Goal: Check status: Check status

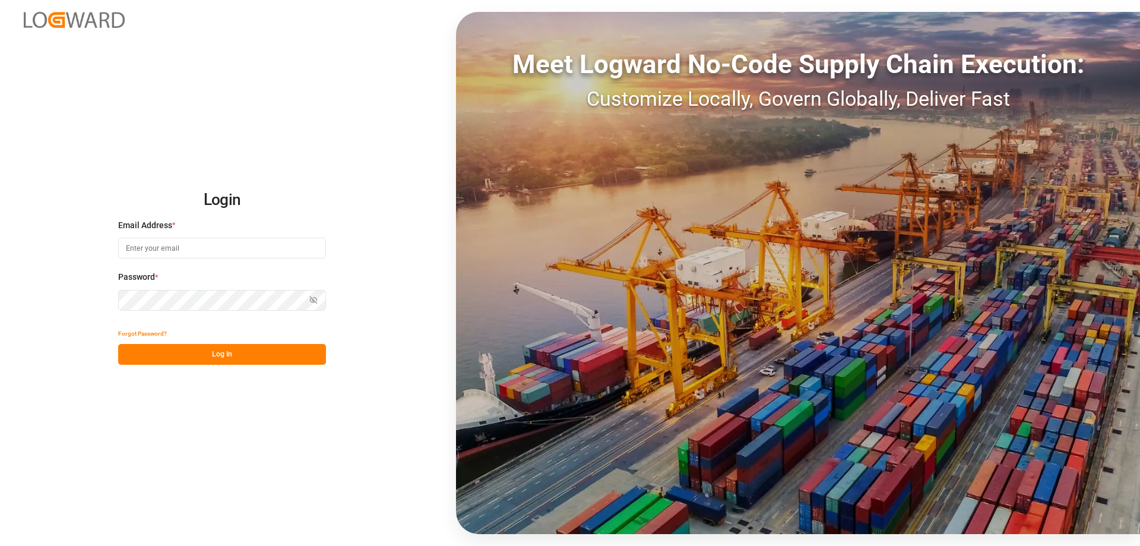
type input "[PERSON_NAME][EMAIL_ADDRESS][DOMAIN_NAME]"
click at [223, 352] on button "Log In" at bounding box center [222, 354] width 208 height 21
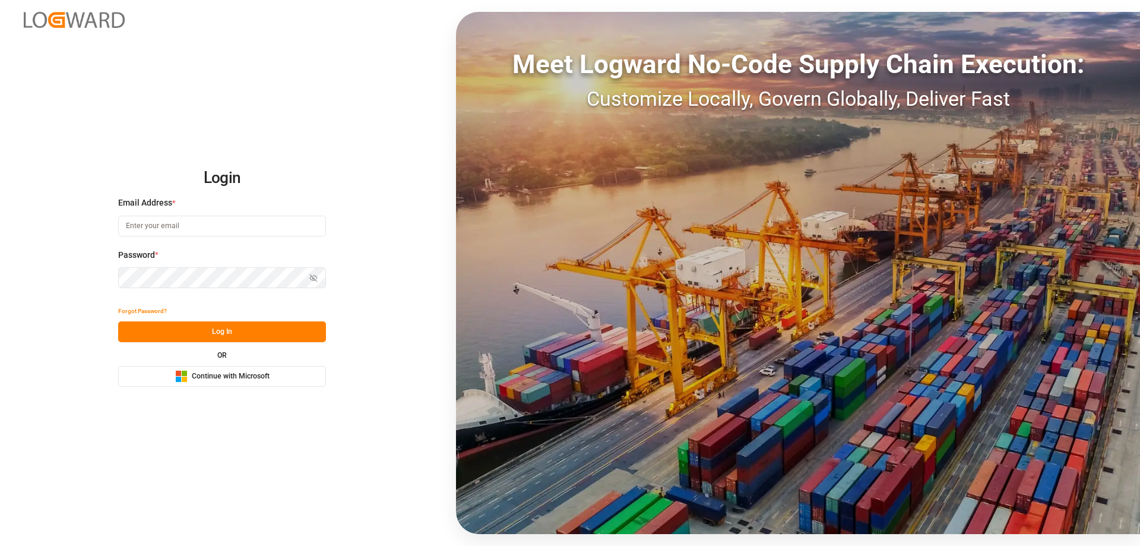
type input "mara-lynn.tan@leschaco.com"
click at [252, 330] on button "Log In" at bounding box center [222, 331] width 208 height 21
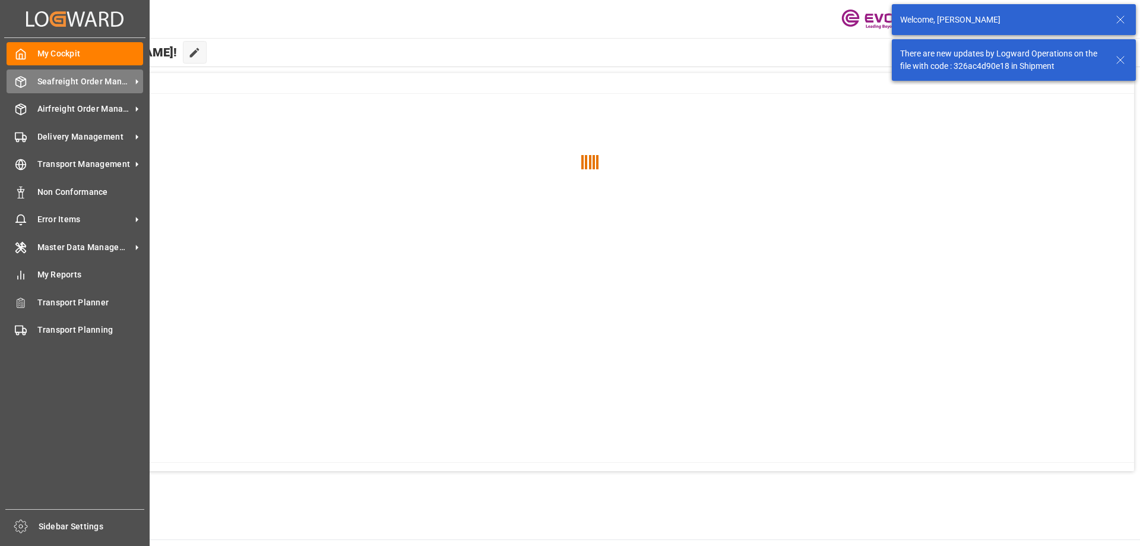
click at [39, 78] on span "Seafreight Order Management" at bounding box center [84, 81] width 94 height 12
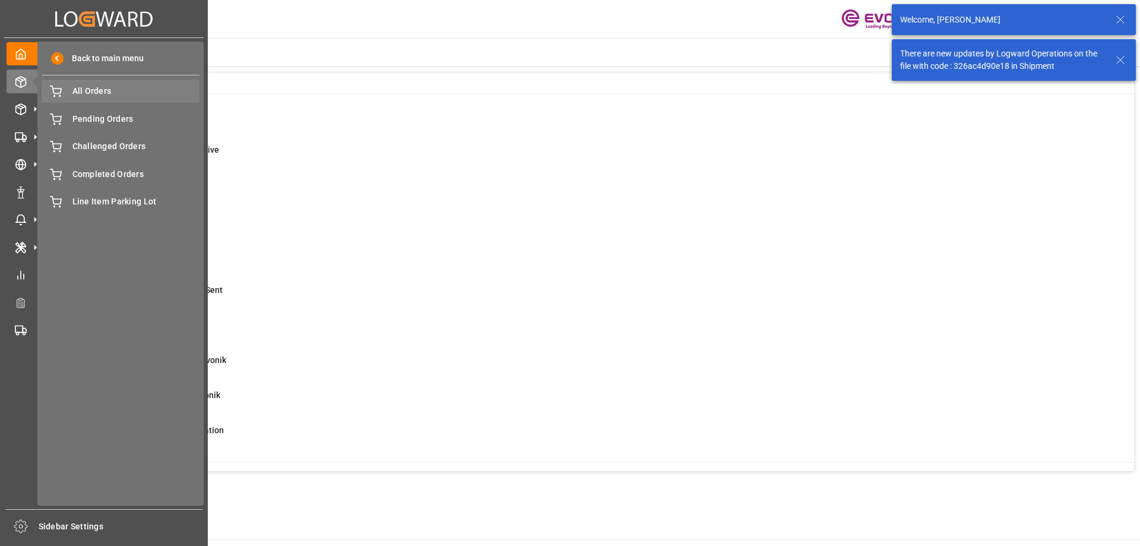
click at [114, 94] on span "All Orders" at bounding box center [136, 91] width 128 height 12
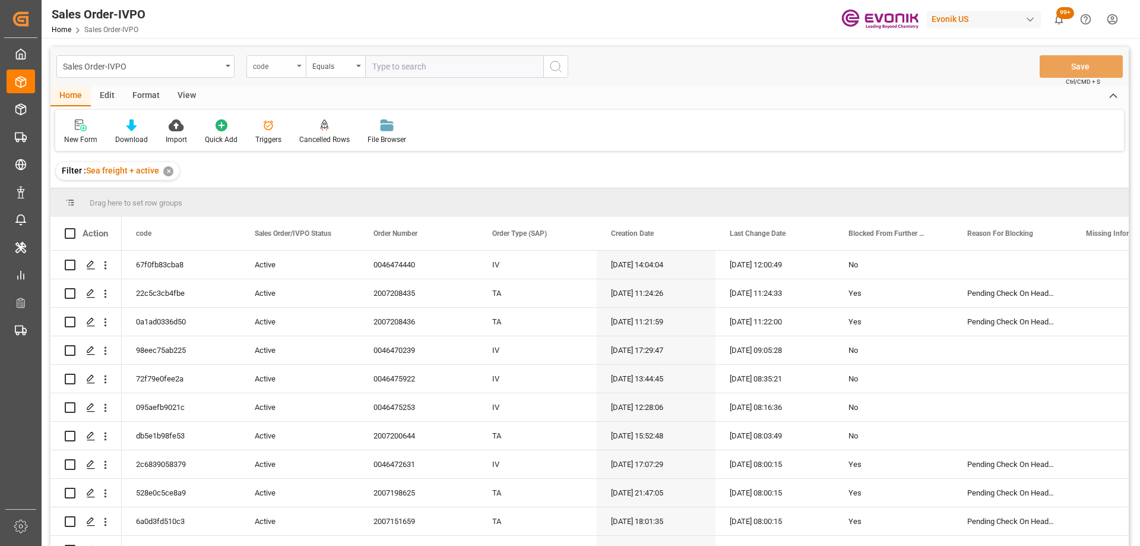
click at [283, 68] on div "code" at bounding box center [273, 65] width 40 height 14
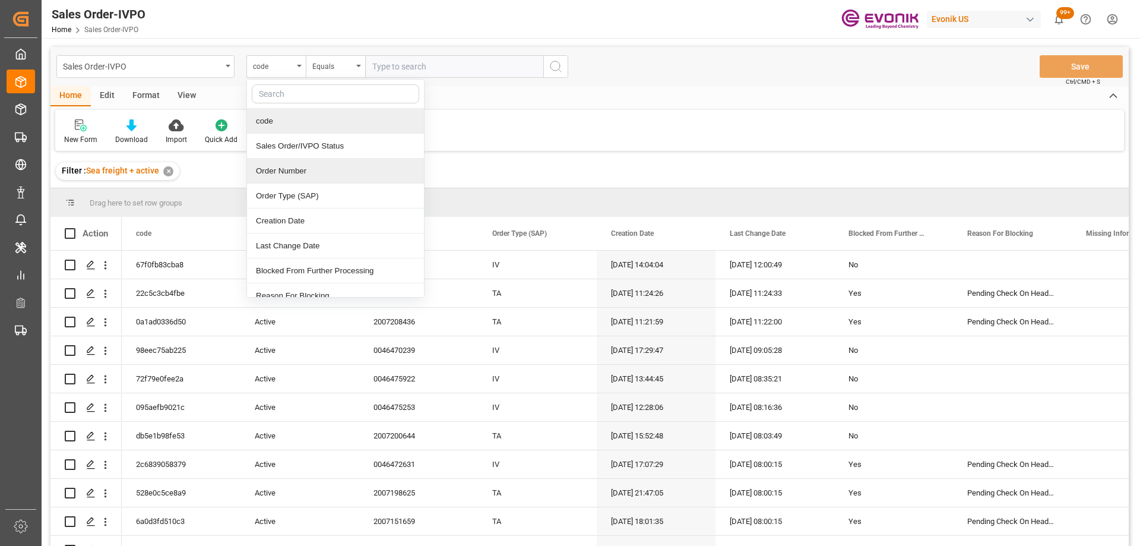
click at [285, 166] on div "Order Number" at bounding box center [335, 171] width 177 height 25
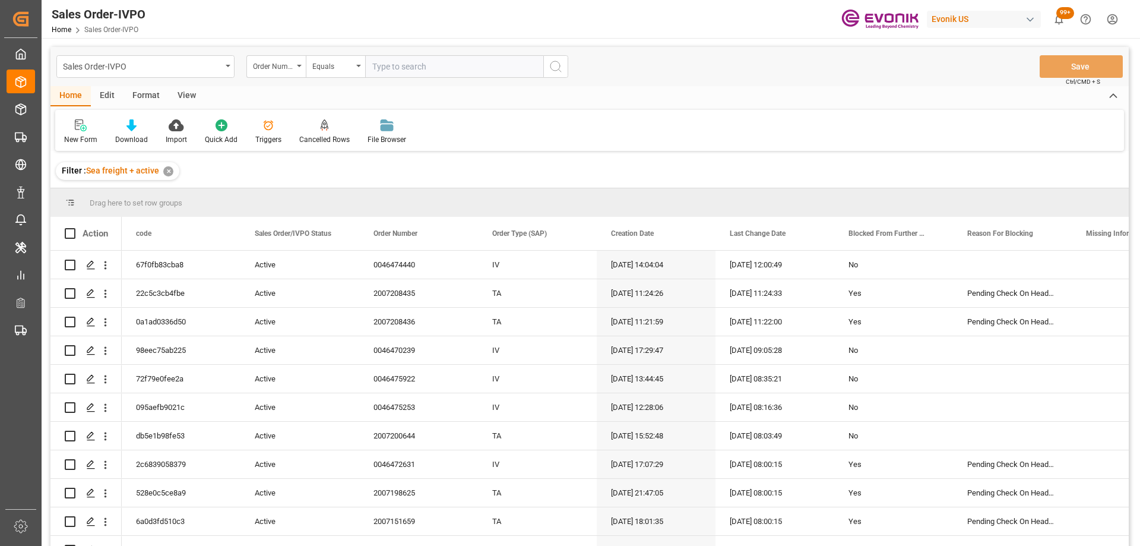
click at [393, 65] on input "text" at bounding box center [454, 66] width 178 height 23
paste input "46475169"
type input "0046475169"
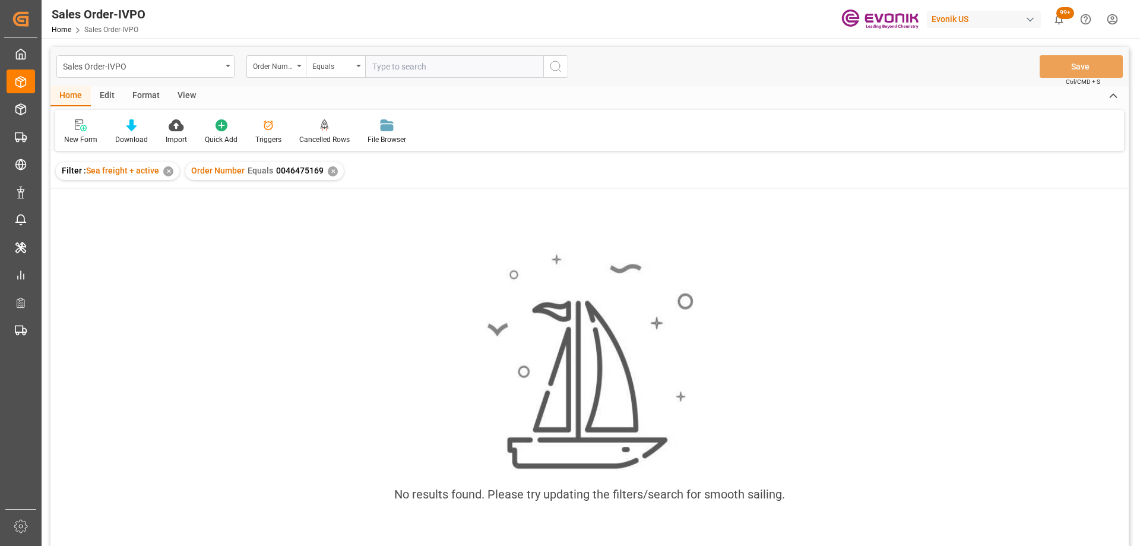
click at [170, 169] on div "✕" at bounding box center [168, 171] width 10 height 10
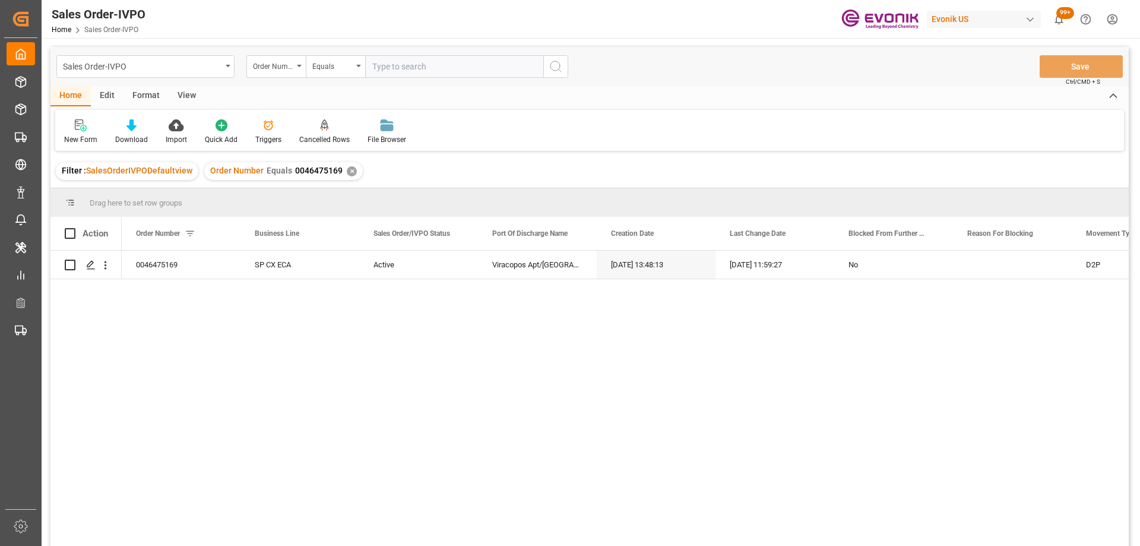
click at [435, 74] on input "text" at bounding box center [454, 66] width 178 height 23
paste input "46475169"
type input "0046475169"
click at [349, 174] on div "✕" at bounding box center [352, 171] width 10 height 10
click at [106, 266] on icon "open menu" at bounding box center [105, 265] width 12 height 12
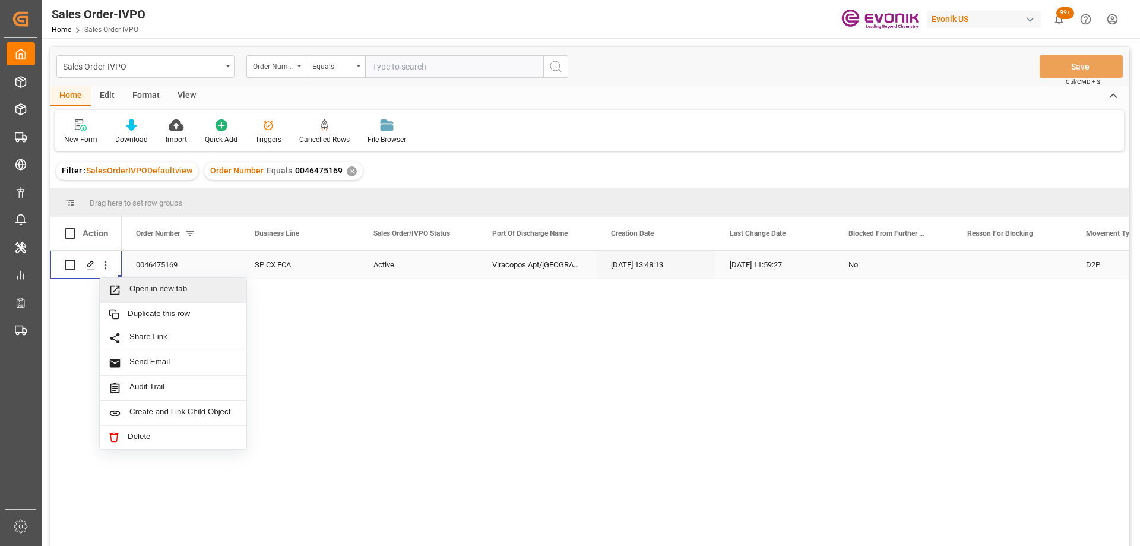
click at [133, 287] on span "Open in new tab" at bounding box center [183, 290] width 108 height 12
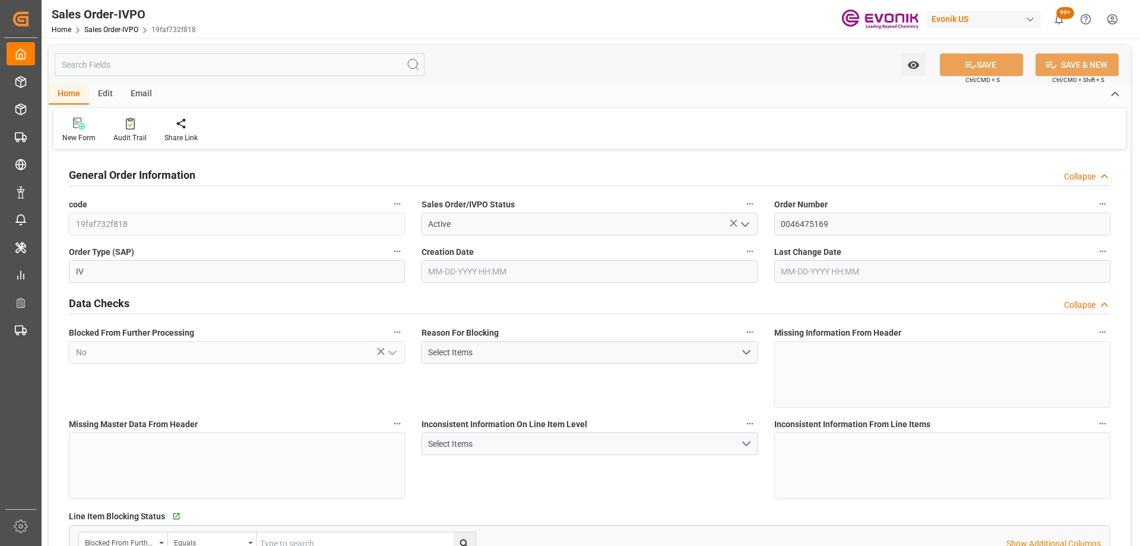
type input "BRVCP"
type input "2669.55"
type input "1"
type input "228.72"
type input "09-30-2025 13:48"
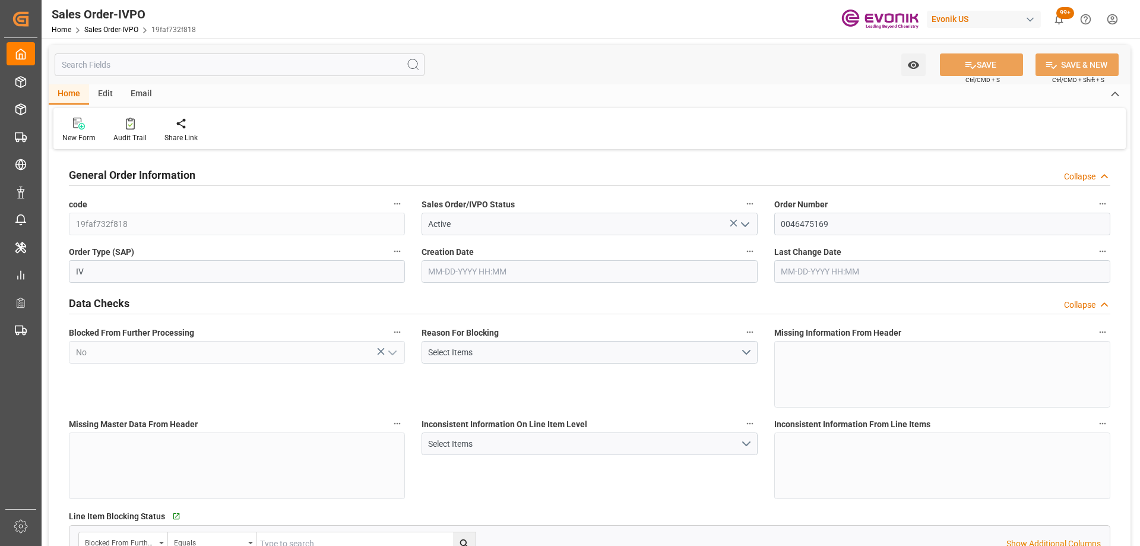
type input "10-01-2025 11:59"
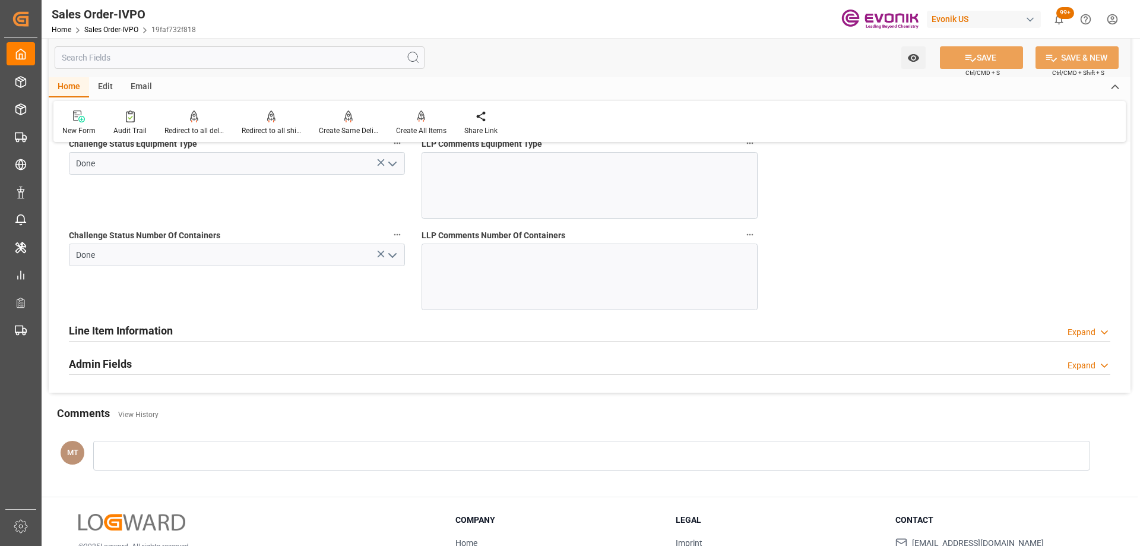
scroll to position [2461, 0]
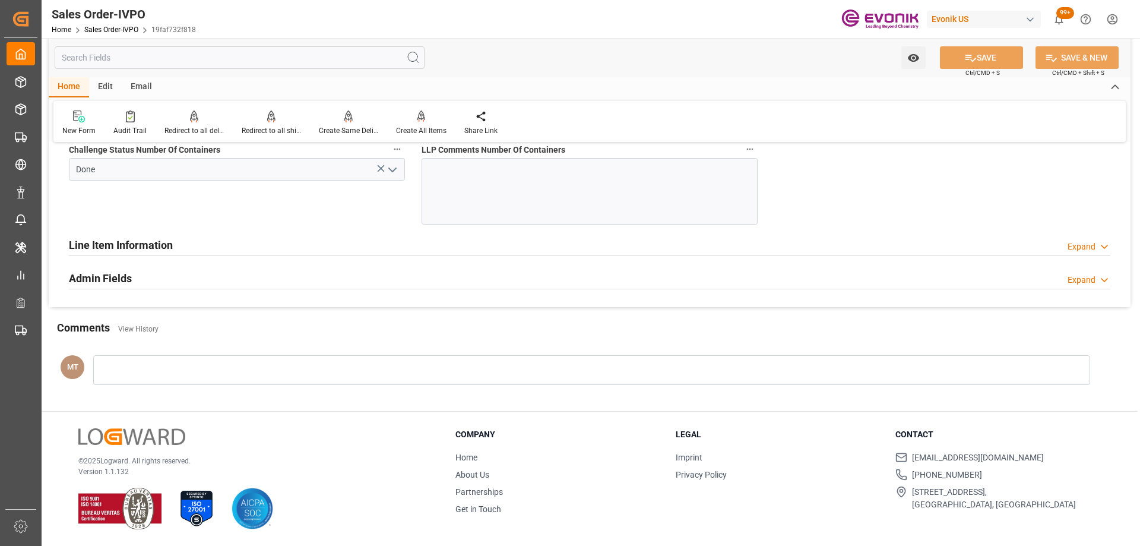
click at [236, 60] on input "text" at bounding box center [240, 57] width 370 height 23
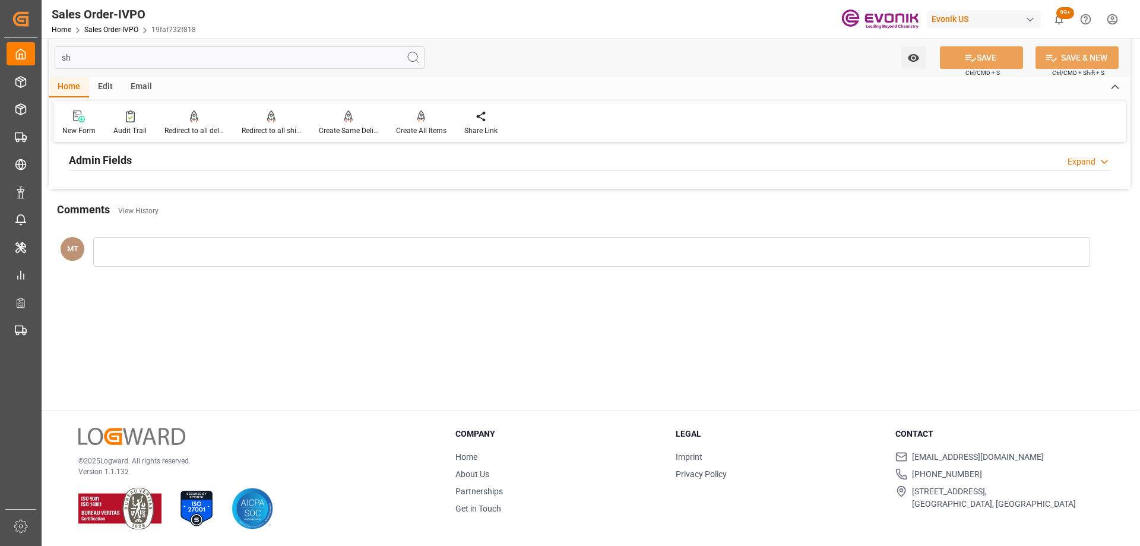
scroll to position [44, 0]
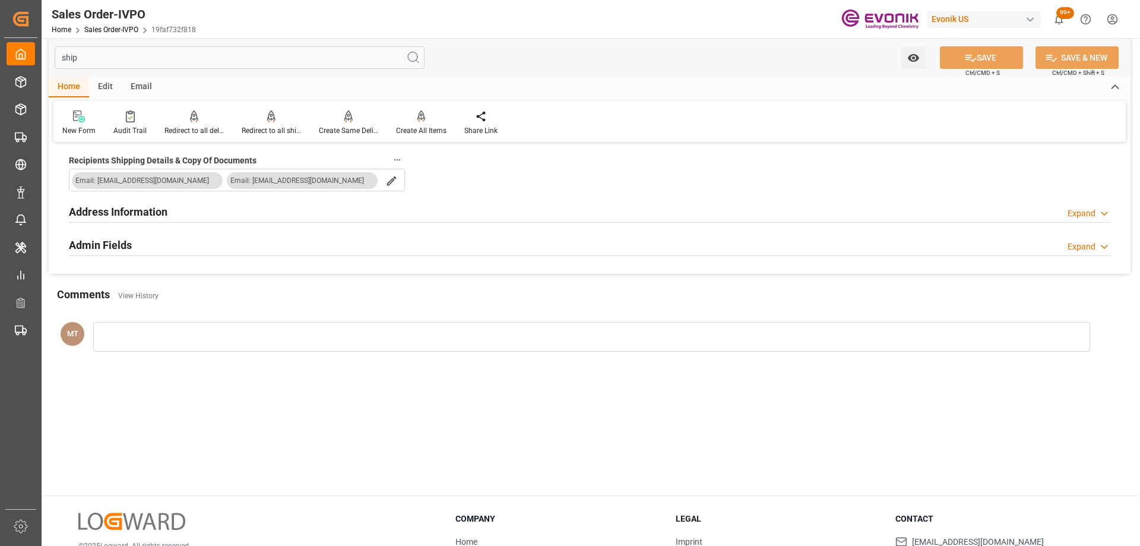
type input "ship"
click at [275, 225] on div "Address Information Expand" at bounding box center [590, 211] width 1058 height 33
click at [286, 219] on div "Address Information Expand" at bounding box center [590, 211] width 1042 height 23
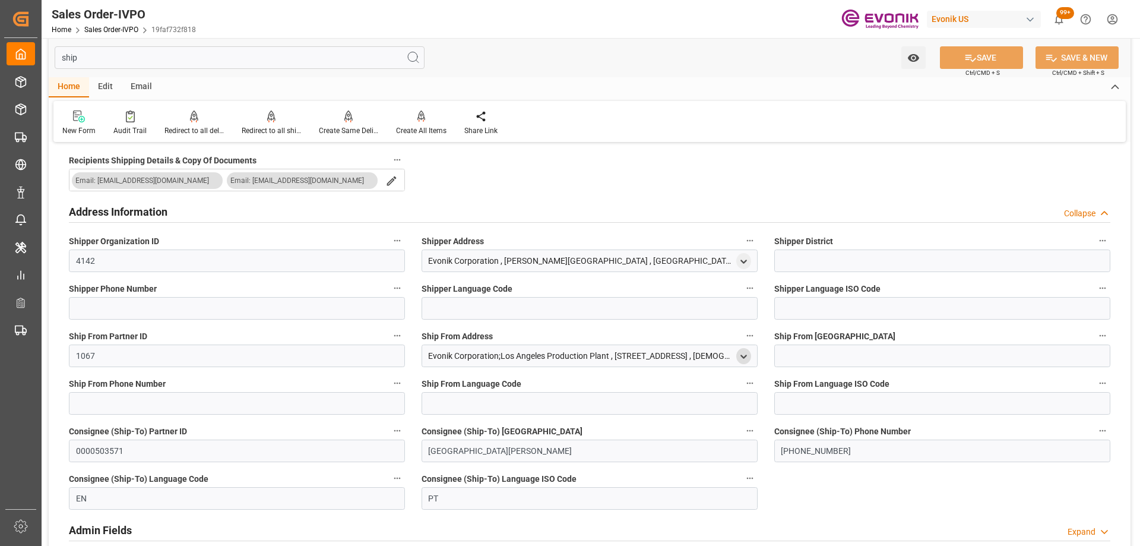
click at [748, 354] on icon "open menu" at bounding box center [744, 357] width 10 height 10
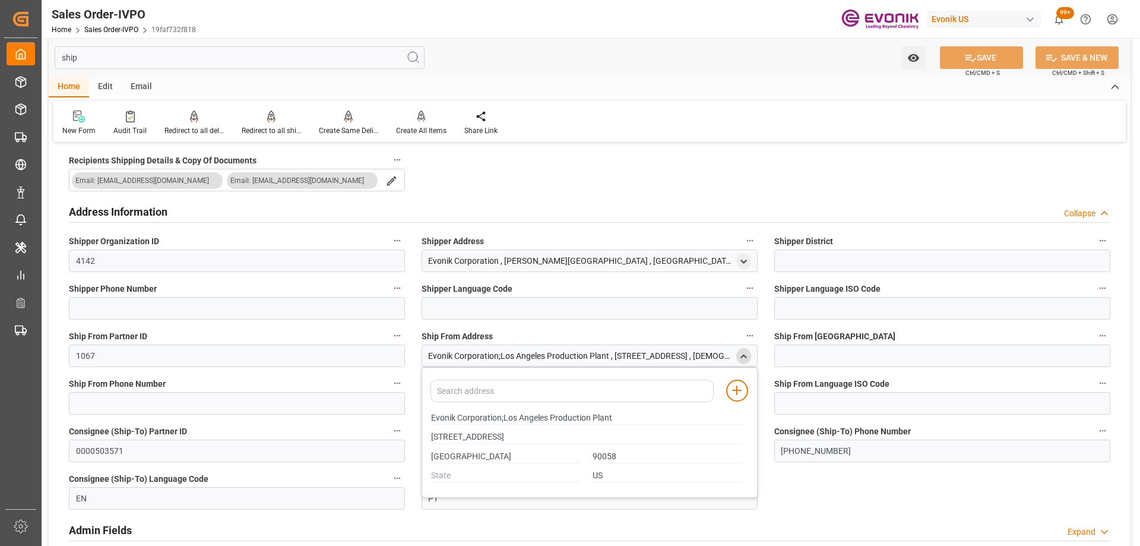
click at [584, 182] on div "Order Information Collapse Recipients Shipping Details & Copy Of Documents Emai…" at bounding box center [590, 334] width 1082 height 450
drag, startPoint x: 943, startPoint y: 90, endPoint x: 878, endPoint y: 118, distance: 71.3
click at [950, 69] on div "ship Watch Option SAVE Ctrl/CMD + S SAVE & NEW Ctrl/CMD + Shift + S Home Edit E…" at bounding box center [590, 280] width 1082 height 558
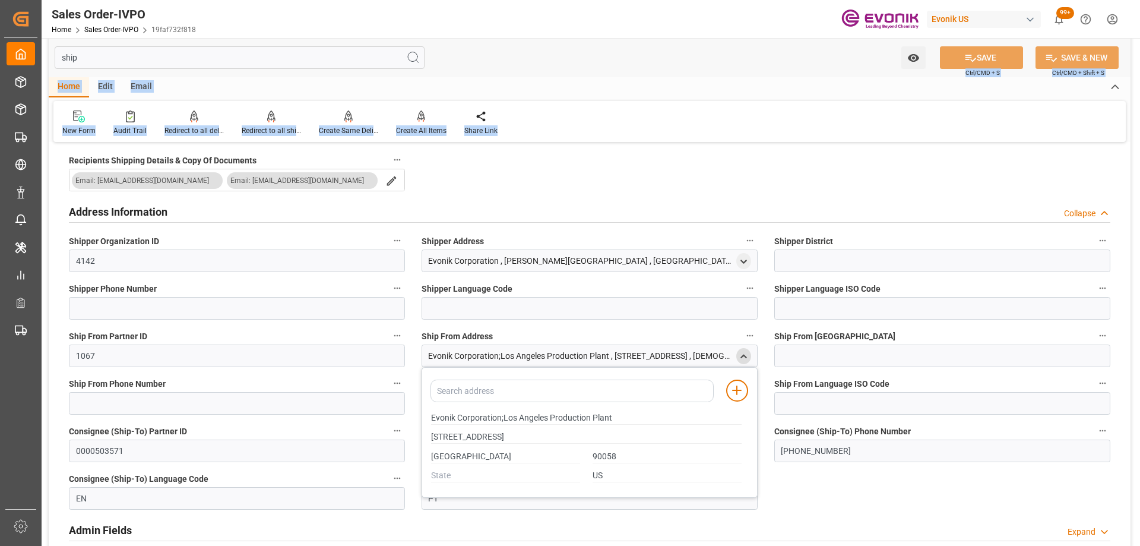
click at [681, 207] on div "Address Information Collapse" at bounding box center [590, 211] width 1042 height 23
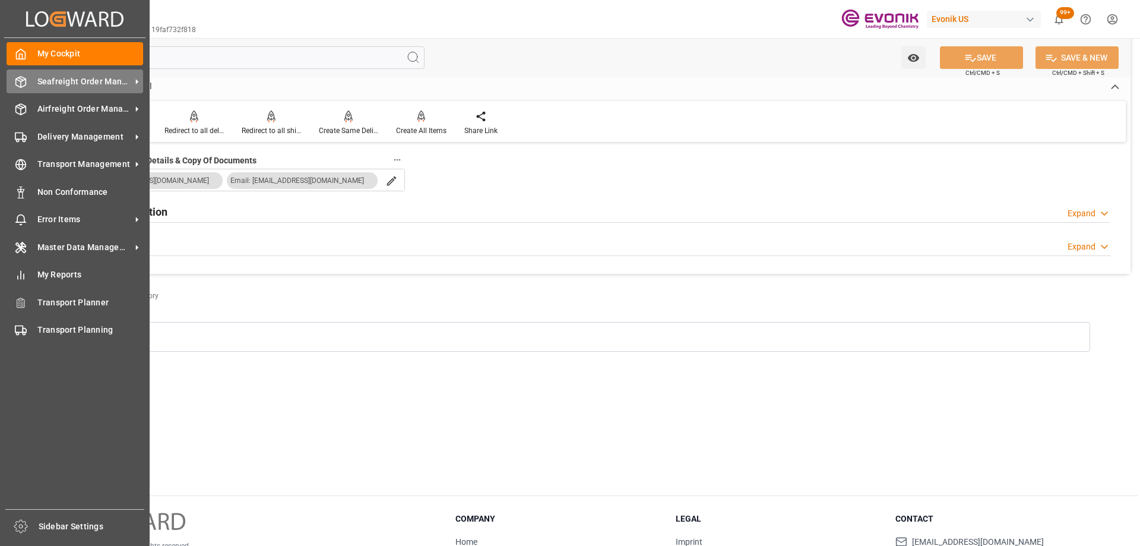
click at [84, 81] on span "Seafreight Order Management" at bounding box center [84, 81] width 94 height 12
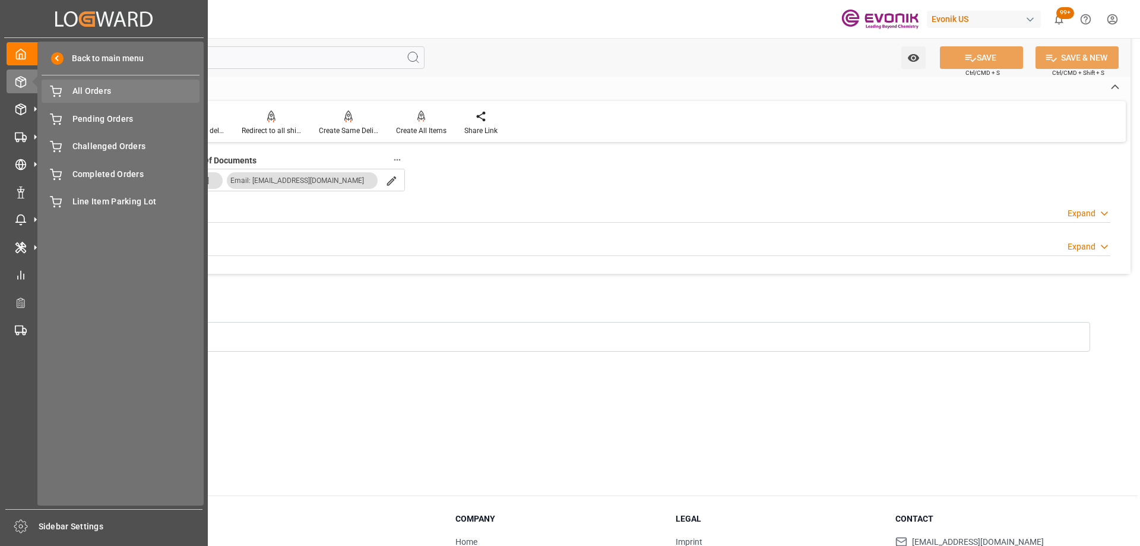
click at [97, 91] on span "All Orders" at bounding box center [136, 91] width 128 height 12
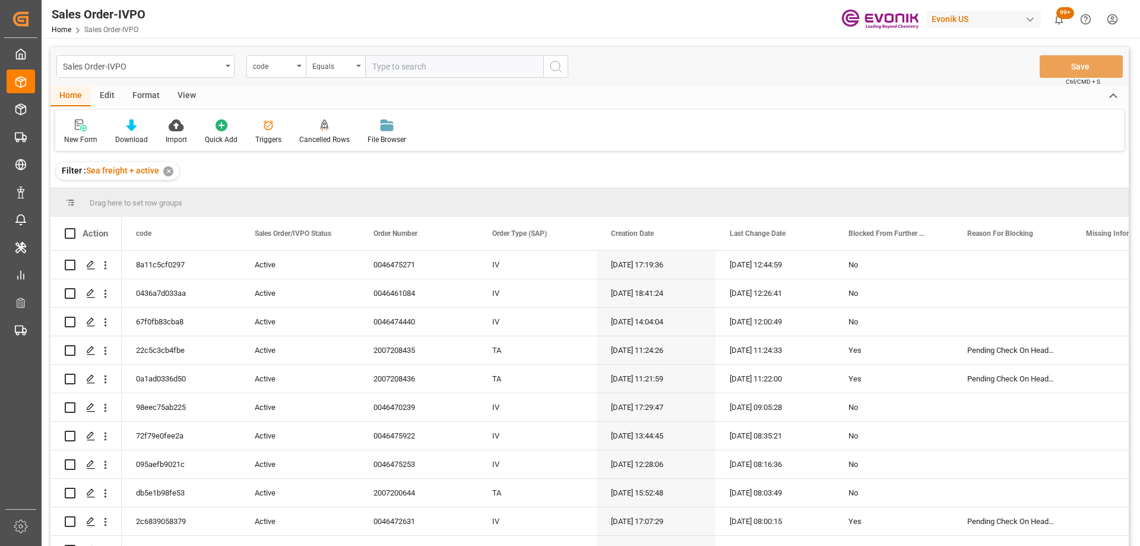
click at [295, 69] on div "code" at bounding box center [276, 66] width 59 height 23
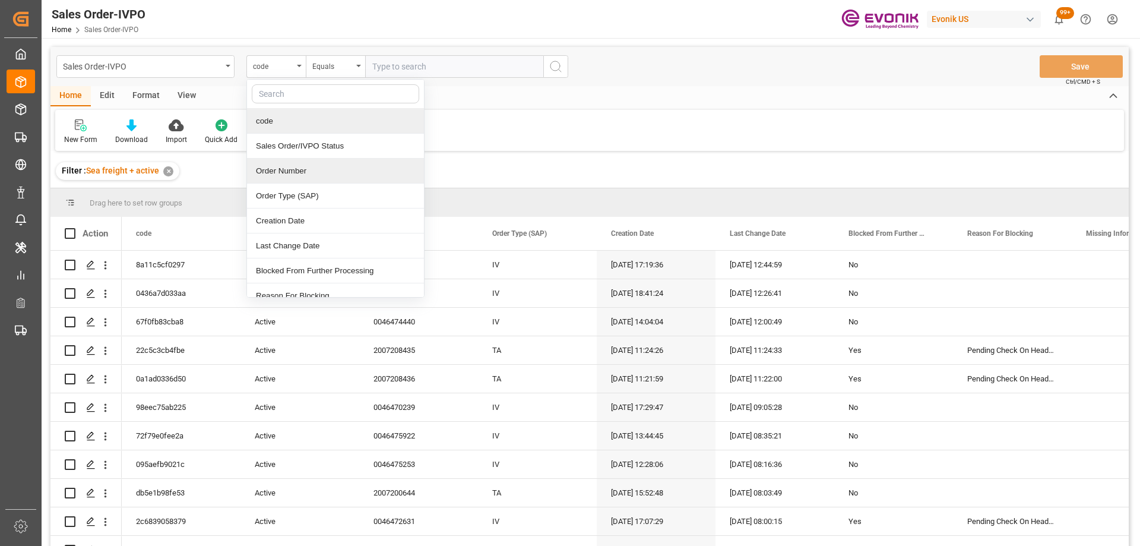
click at [293, 172] on div "Order Number" at bounding box center [335, 171] width 177 height 25
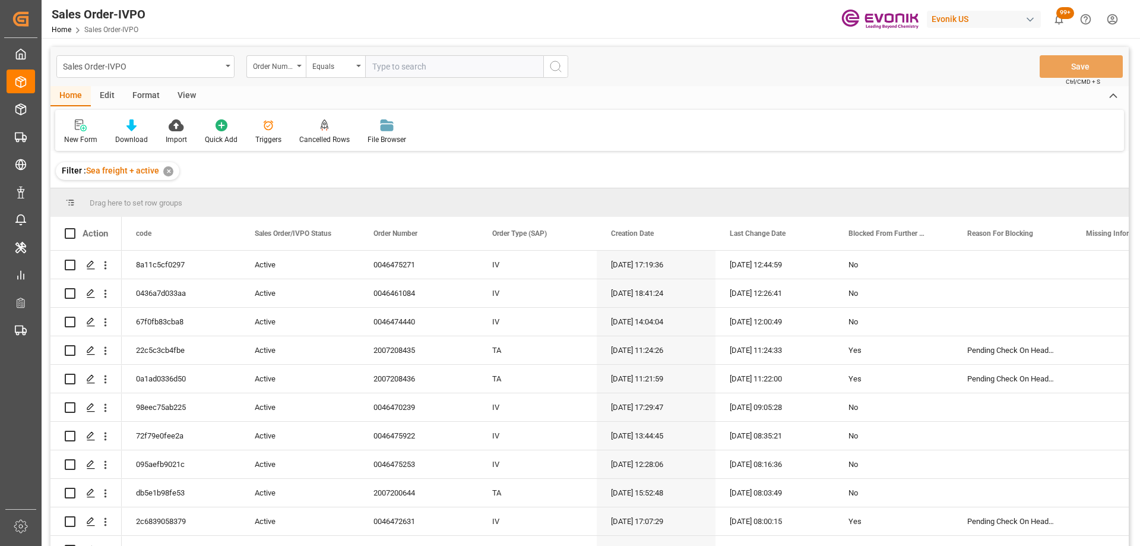
click at [405, 67] on input "text" at bounding box center [454, 66] width 178 height 23
click at [157, 63] on div "Sales Order-IVPO" at bounding box center [142, 65] width 159 height 15
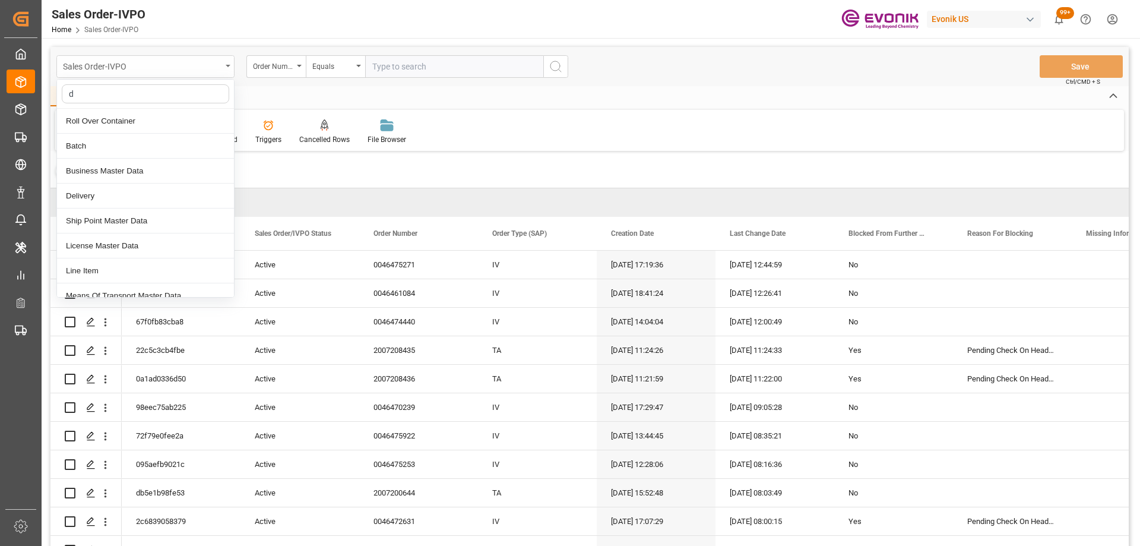
type input "de"
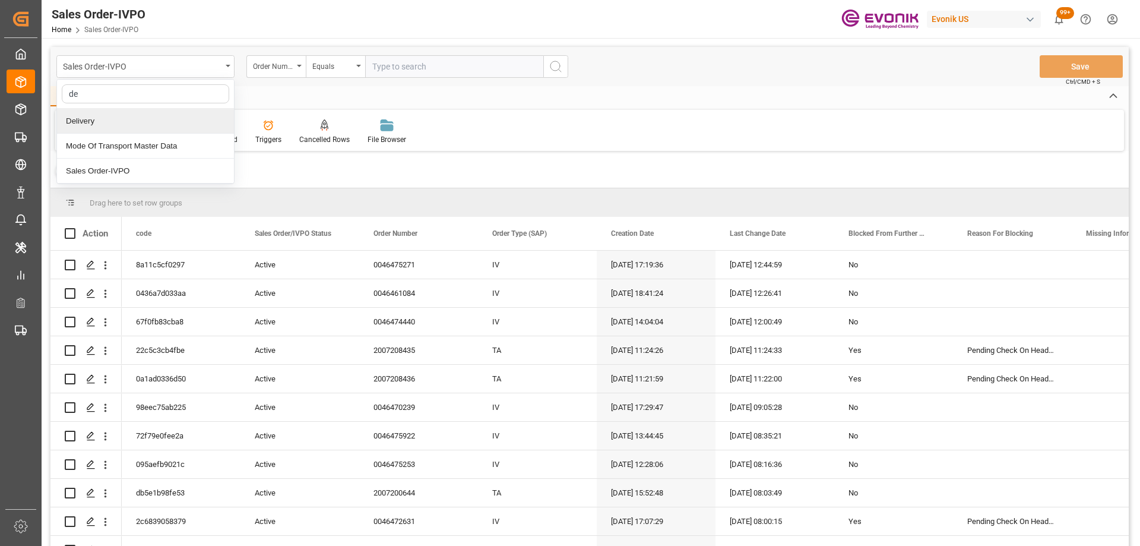
click at [143, 127] on div "Delivery" at bounding box center [145, 121] width 177 height 25
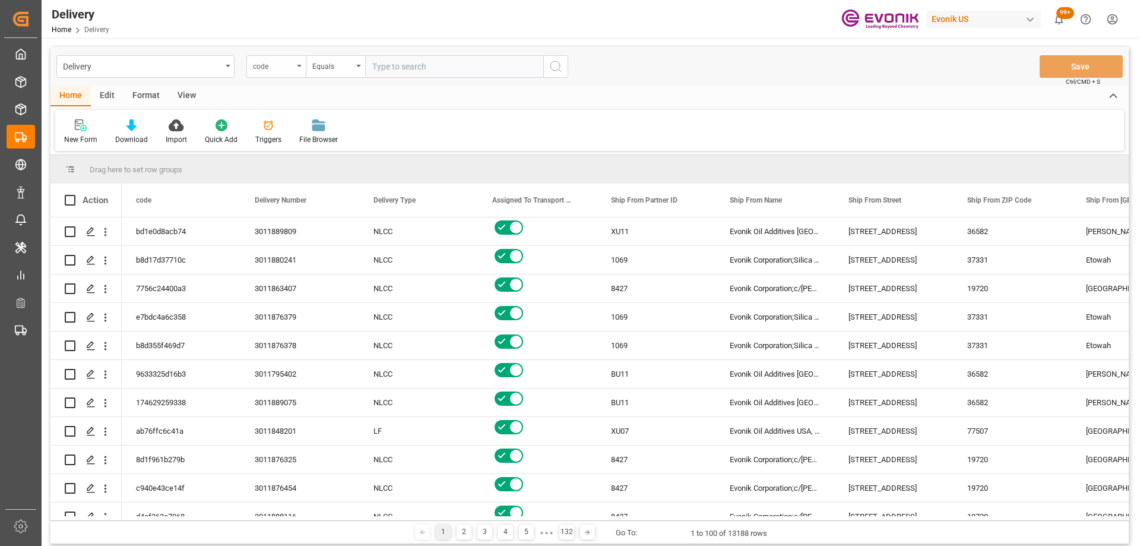
click at [294, 62] on div "code" at bounding box center [276, 66] width 59 height 23
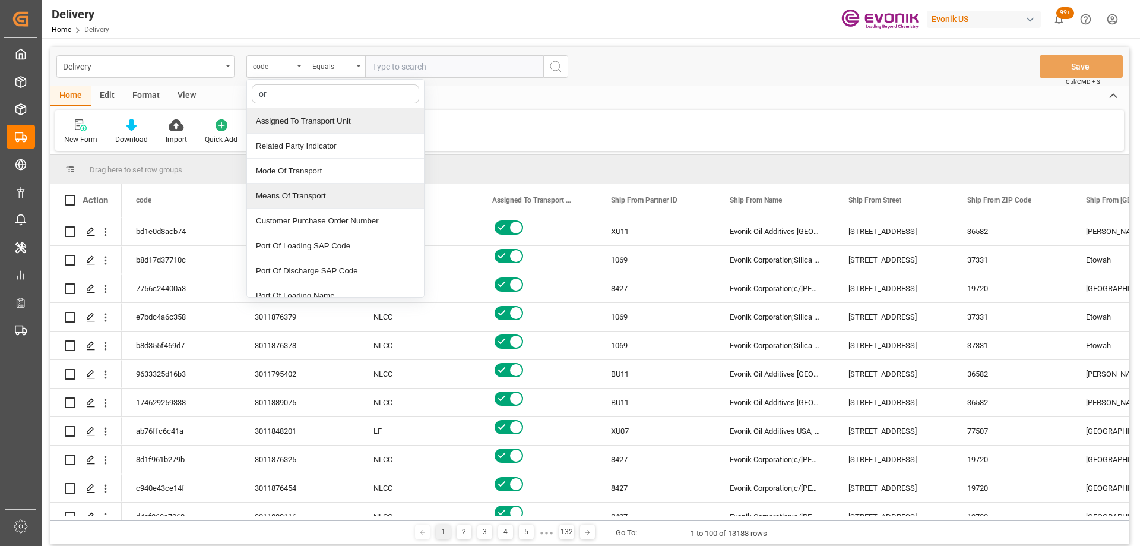
type input "ord"
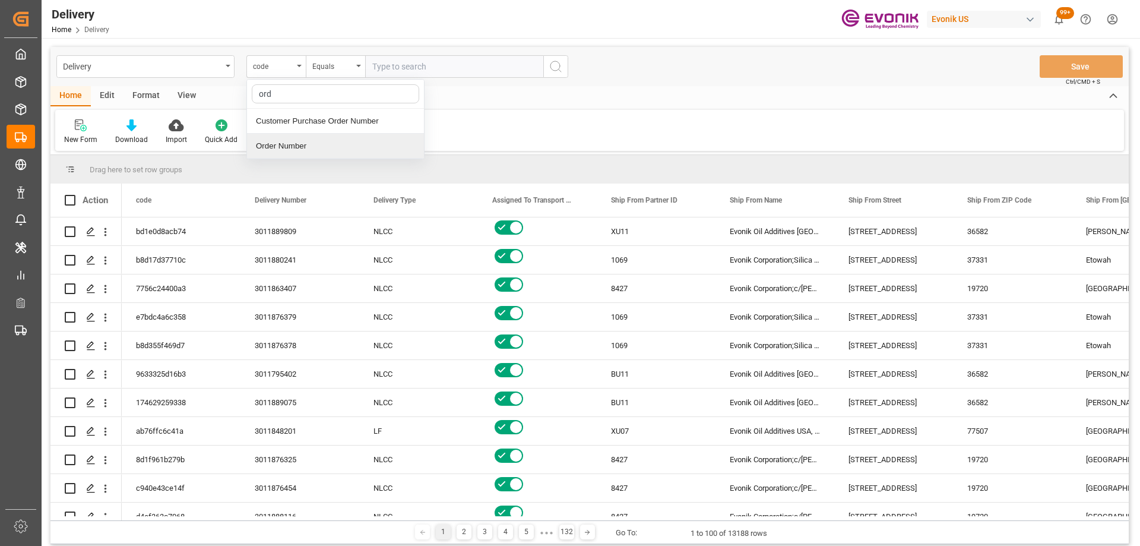
click at [339, 143] on div "Order Number" at bounding box center [335, 146] width 177 height 25
click at [451, 64] on input "text" at bounding box center [454, 66] width 178 height 23
paste input "0046460907"
type input "0046460907"
click at [566, 63] on button "search button" at bounding box center [555, 66] width 25 height 23
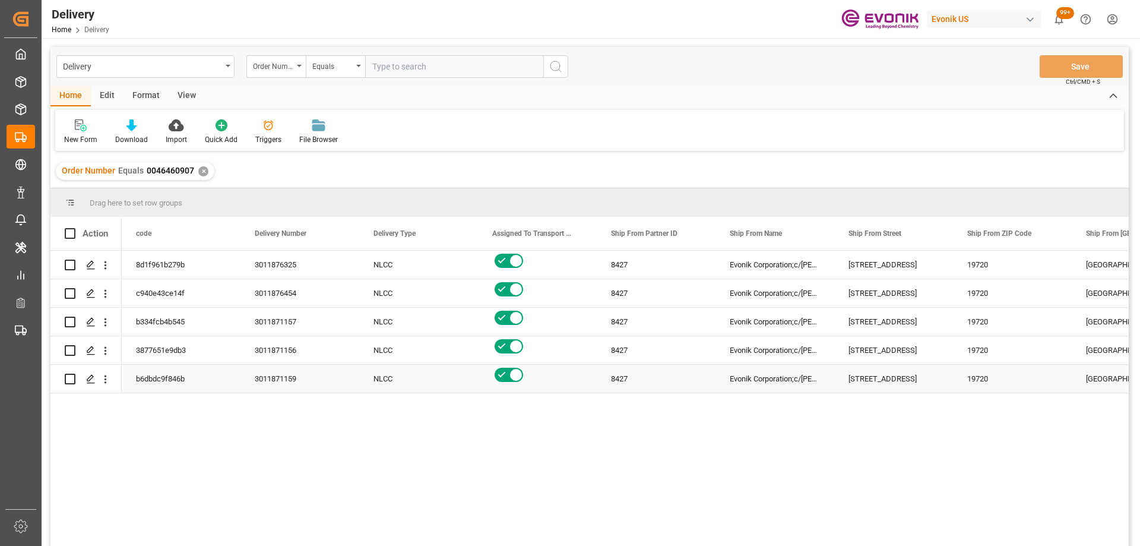
click at [876, 379] on div "350 Anchor Mill Rd" at bounding box center [894, 379] width 119 height 28
click at [183, 101] on div "View" at bounding box center [187, 96] width 36 height 20
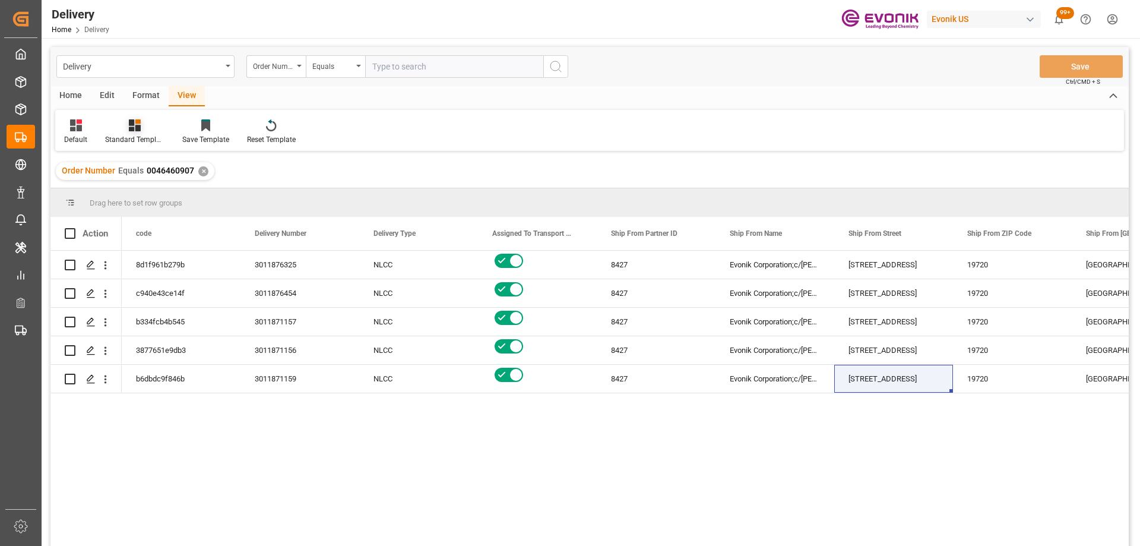
click at [139, 125] on icon at bounding box center [135, 125] width 12 height 12
click at [143, 210] on div "PGI View" at bounding box center [167, 216] width 104 height 12
